Goal: Task Accomplishment & Management: Manage account settings

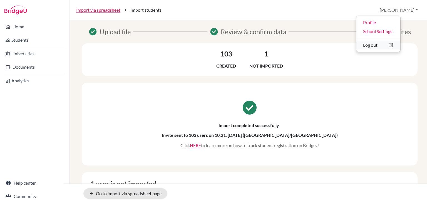
click at [393, 43] on button "Log out" at bounding box center [378, 45] width 44 height 9
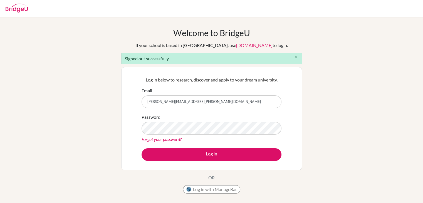
click at [227, 99] on input "jessica.manandhar@gems.edu.np" at bounding box center [212, 101] width 140 height 13
type input "j"
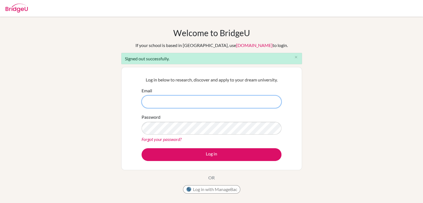
click at [195, 101] on input "Email" at bounding box center [212, 101] width 140 height 13
type input "suhina.13588@gems.edu.np"
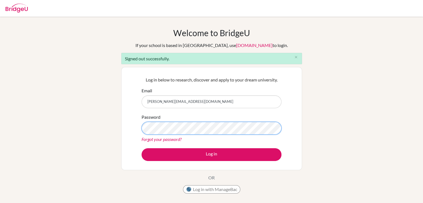
click at [142, 148] on button "Log in" at bounding box center [212, 154] width 140 height 13
click at [319, 137] on div "Welcome to BridgeU If your school is based in China, use app.bridge-u.com.cn to…" at bounding box center [211, 126] width 423 height 196
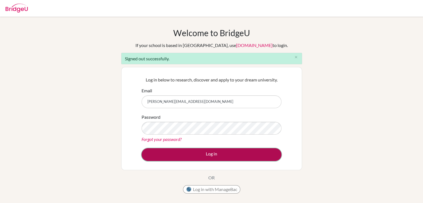
click at [224, 154] on button "Log in" at bounding box center [212, 154] width 140 height 13
